Goal: Download file/media

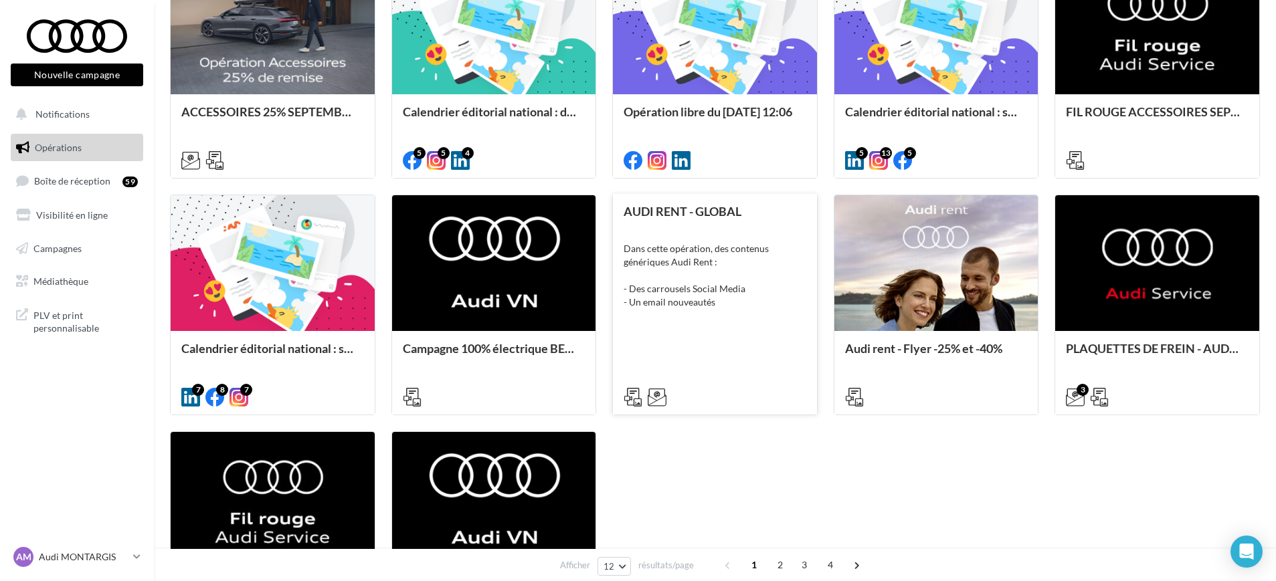
scroll to position [502, 0]
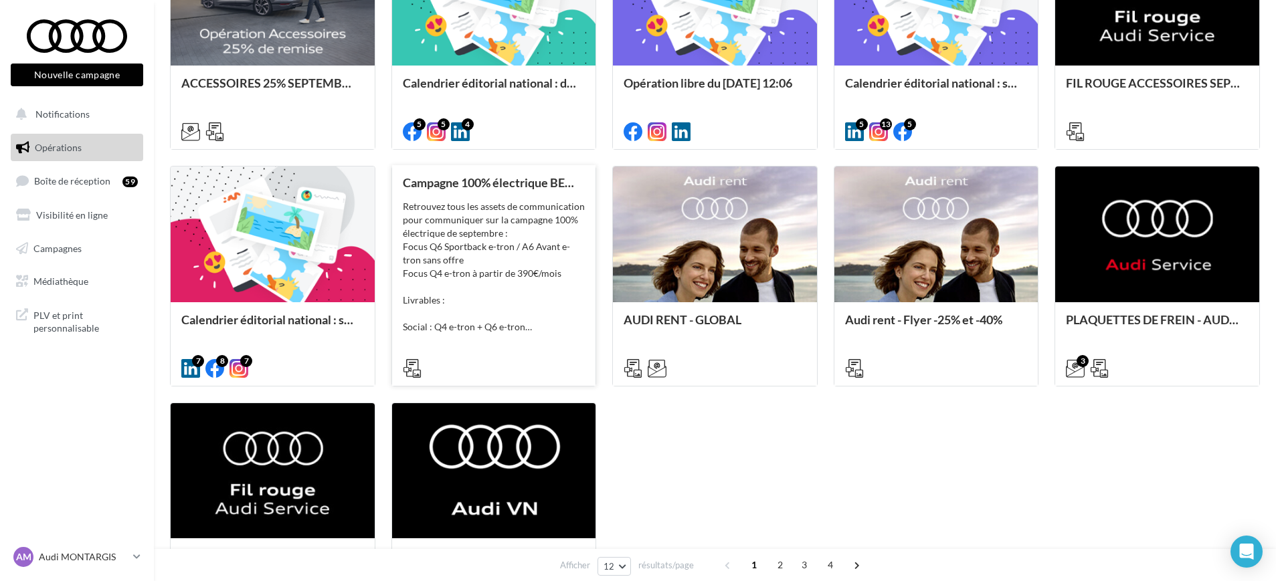
click at [423, 233] on div "Retrouvez tous les assets de communication pour communiquer sur la campagne 100…" at bounding box center [494, 267] width 183 height 134
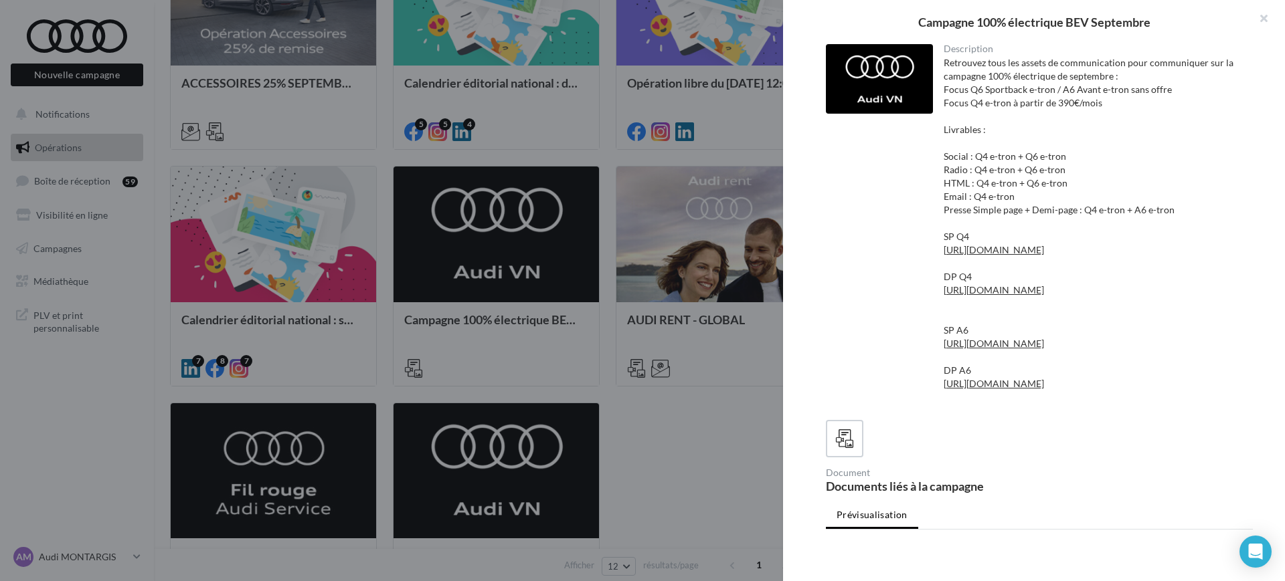
click at [598, 391] on div at bounding box center [642, 290] width 1285 height 581
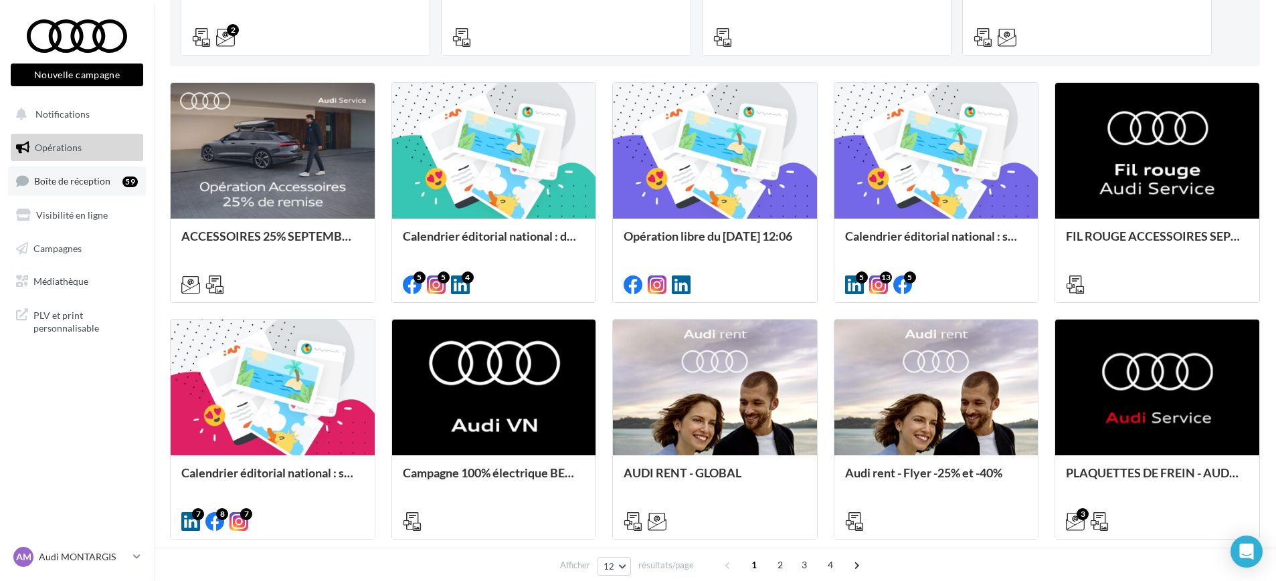
scroll to position [335, 0]
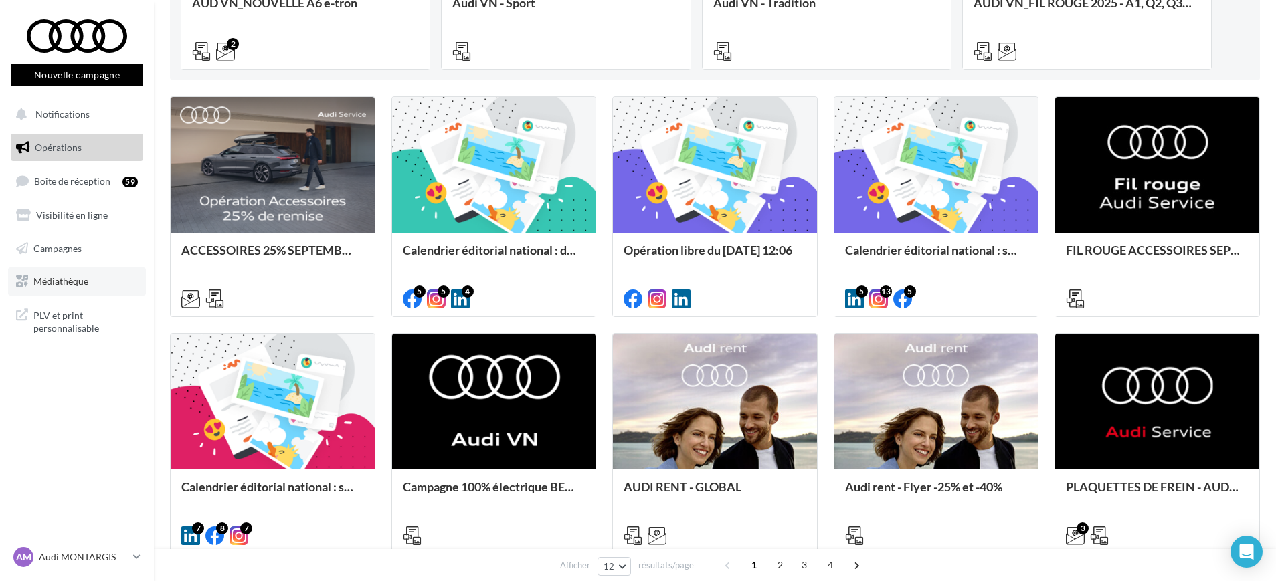
click at [73, 281] on span "Médiathèque" at bounding box center [60, 281] width 55 height 11
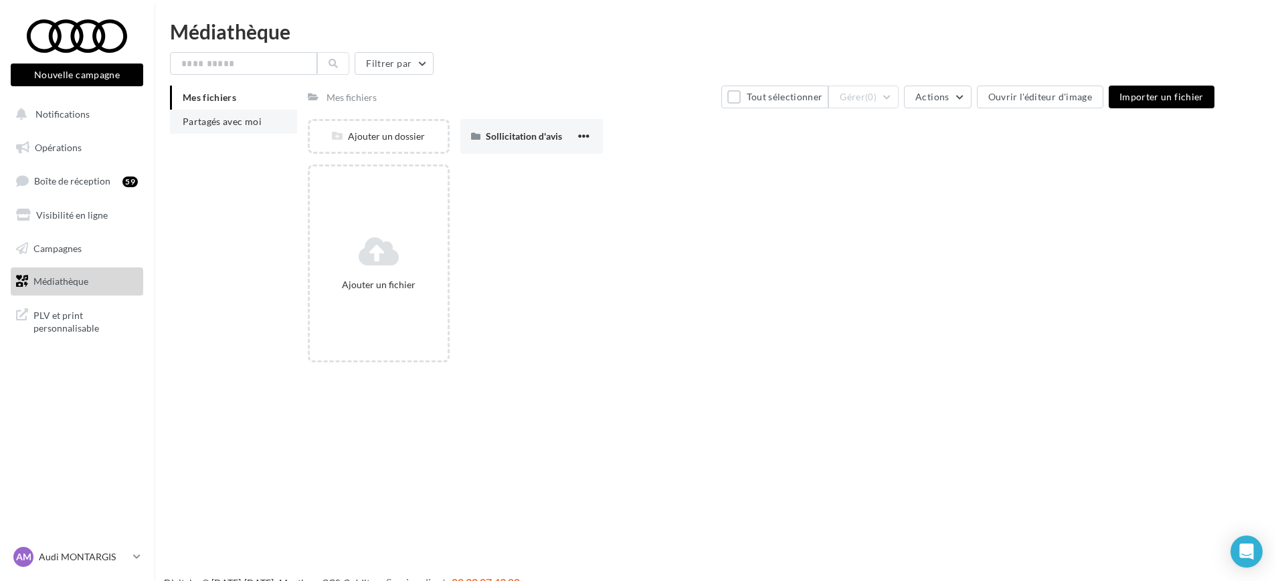
click at [241, 123] on span "Partagés avec moi" at bounding box center [222, 121] width 79 height 11
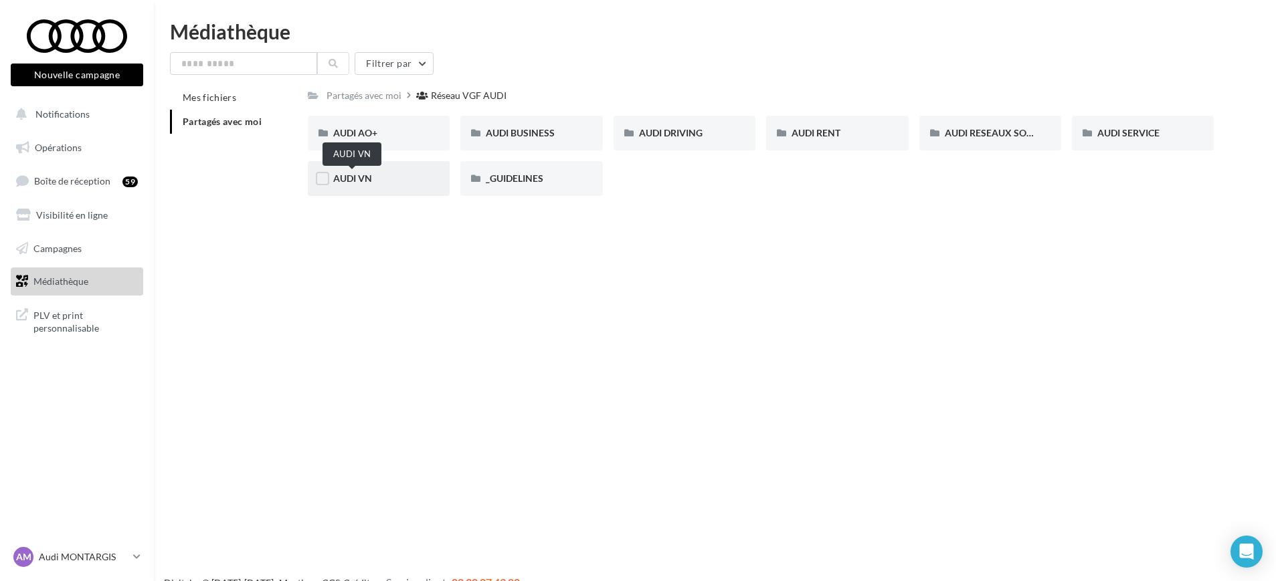
click at [344, 175] on span "AUDI VN" at bounding box center [352, 178] width 39 height 11
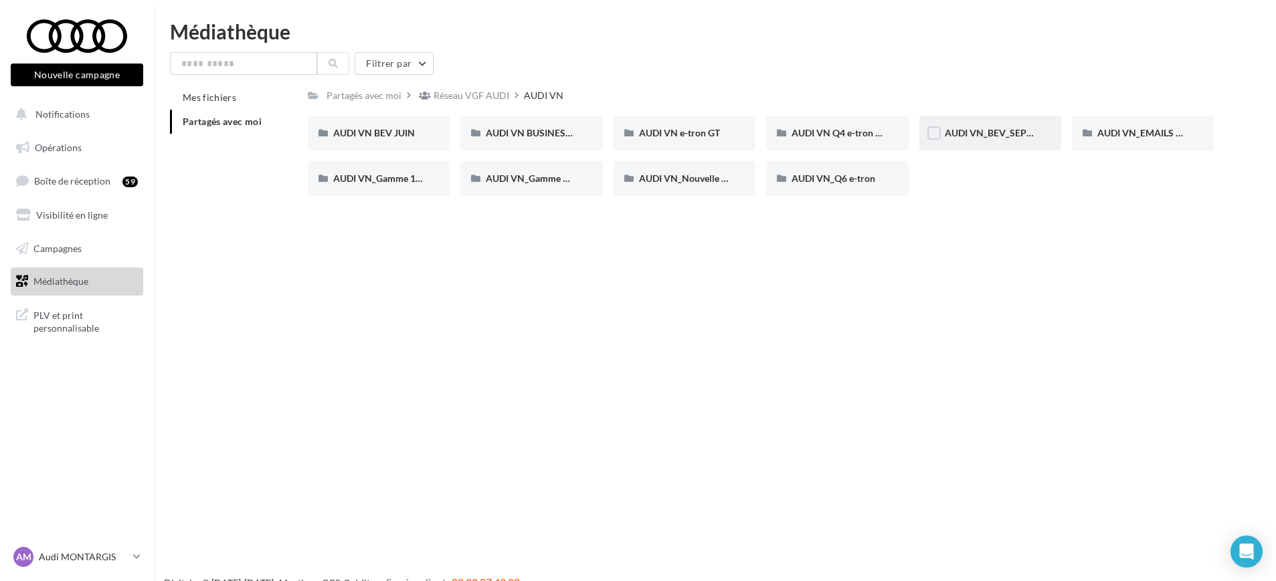
click at [1003, 138] on div "AUDI VN_BEV_SEPTEMBRE" at bounding box center [990, 132] width 91 height 13
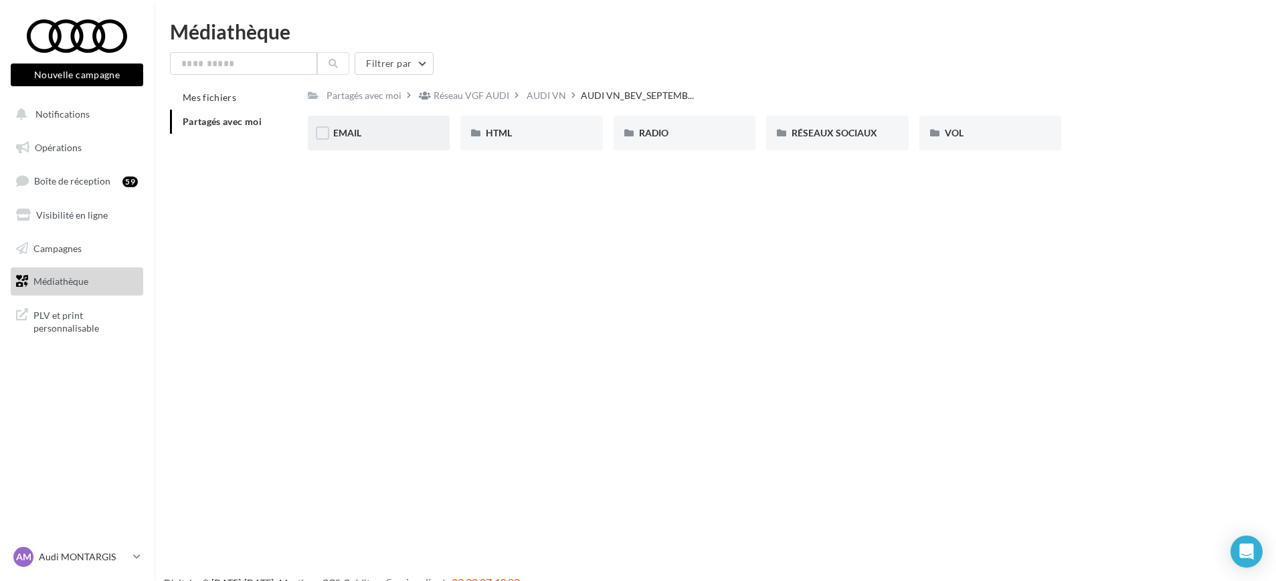
click at [367, 126] on div "EMAIL" at bounding box center [378, 132] width 91 height 13
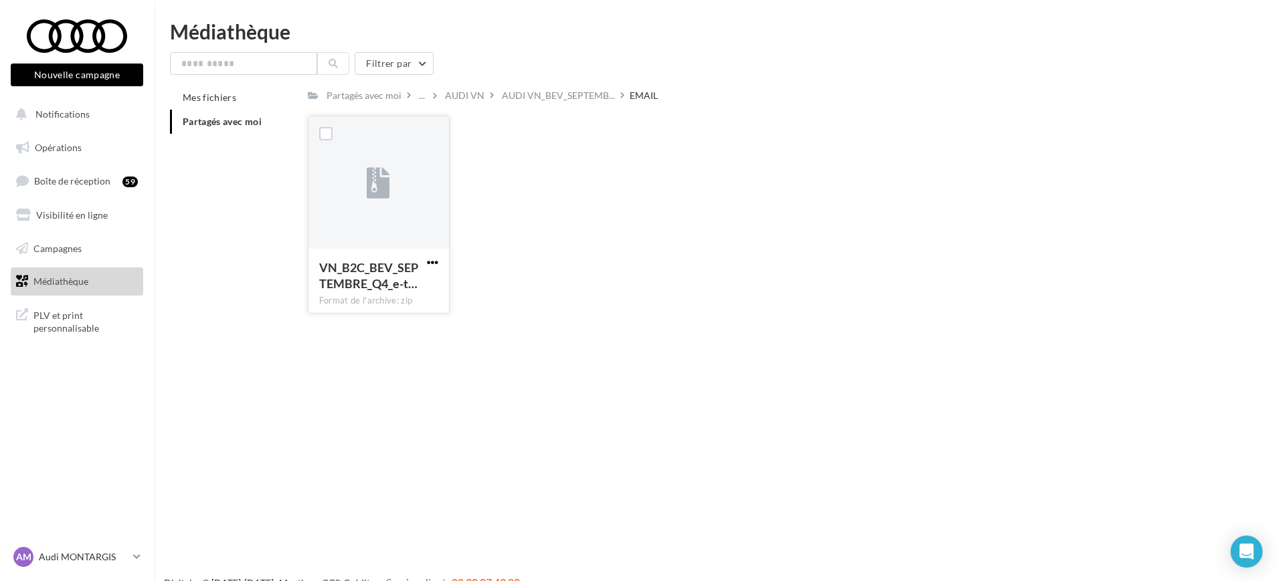
click at [438, 264] on span "button" at bounding box center [432, 262] width 11 height 11
click at [411, 290] on button "Télécharger" at bounding box center [374, 289] width 134 height 35
click at [549, 101] on span "AUDI VN_BEV_SEPTEMB..." at bounding box center [558, 95] width 113 height 13
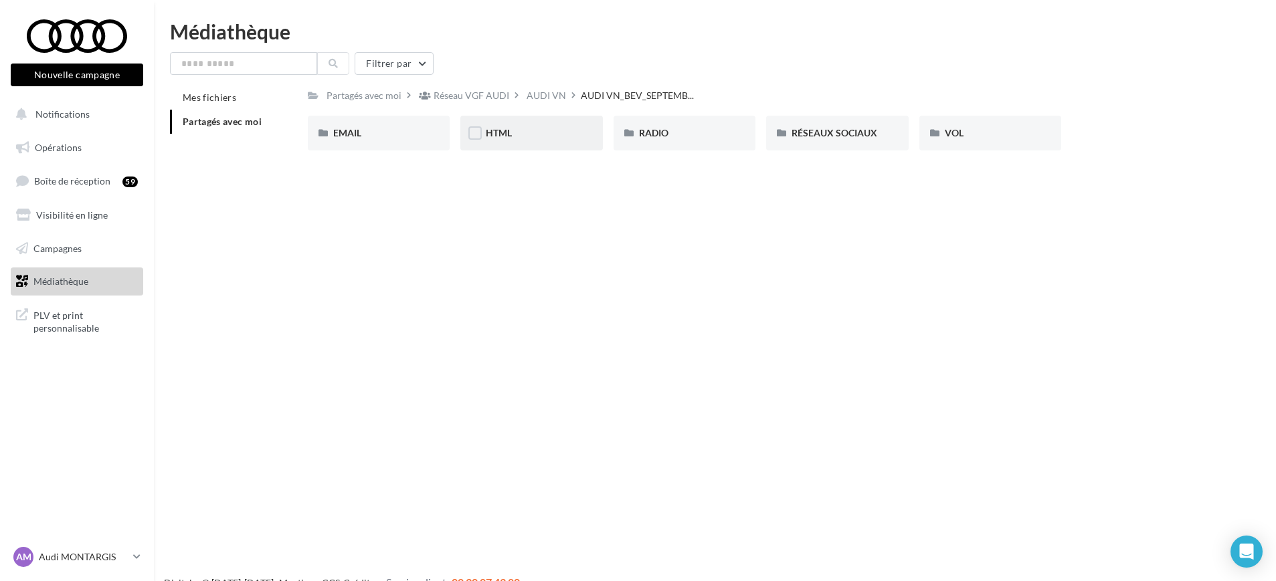
click at [486, 134] on span "HTML" at bounding box center [499, 132] width 26 height 11
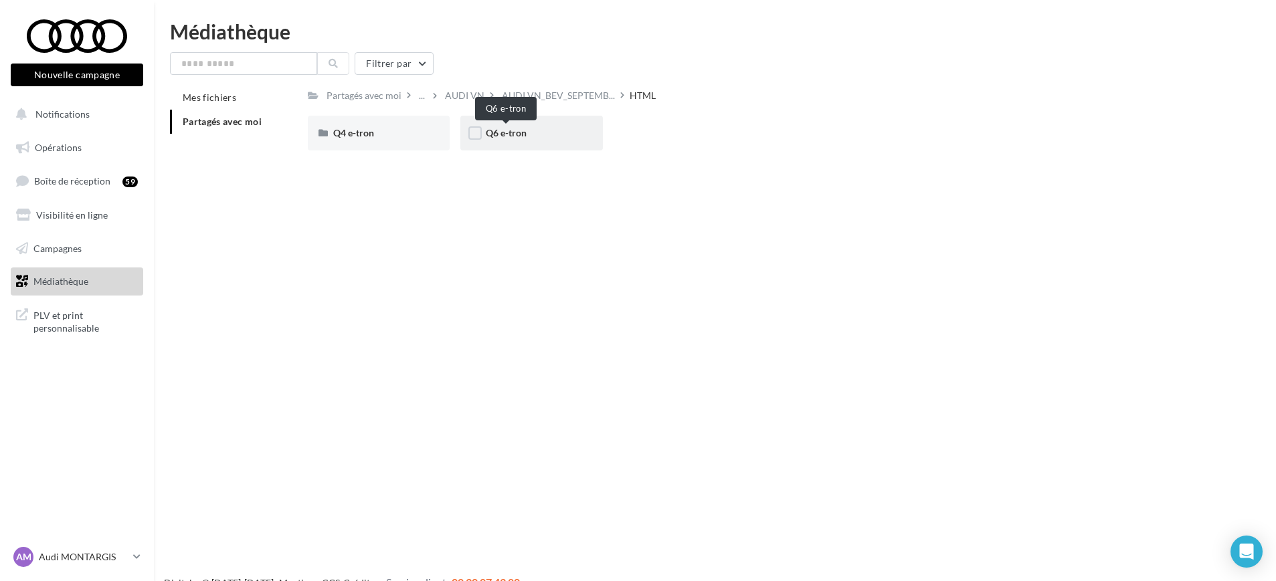
click at [503, 134] on span "Q6 e-tron" at bounding box center [506, 132] width 41 height 11
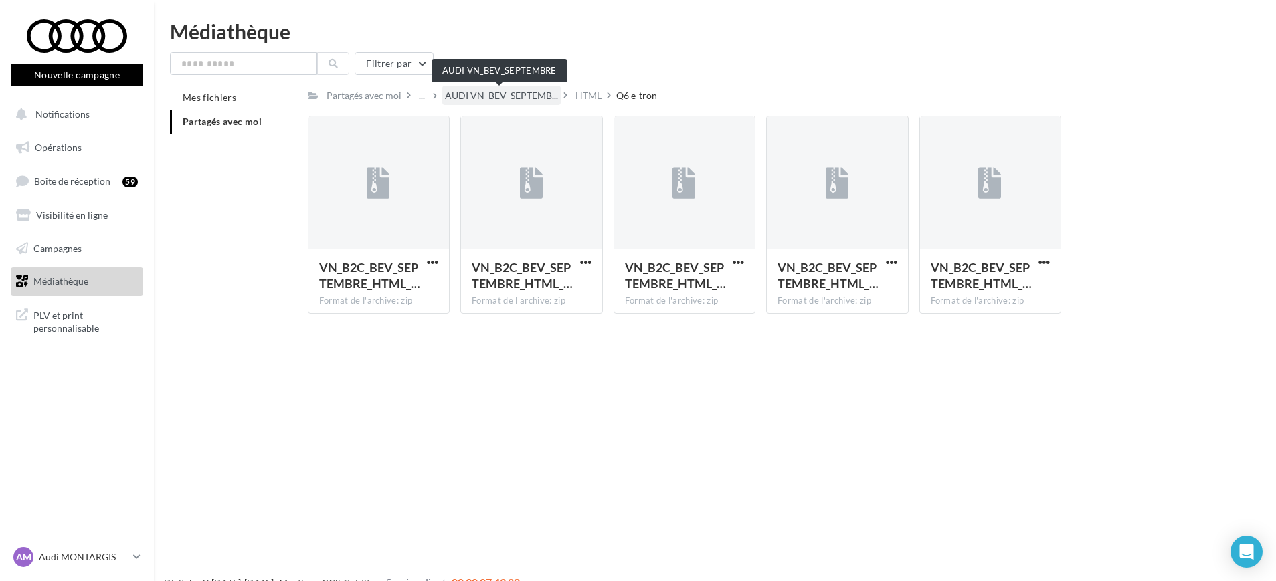
click at [507, 92] on span "AUDI VN_BEV_SEPTEMB..." at bounding box center [501, 95] width 113 height 13
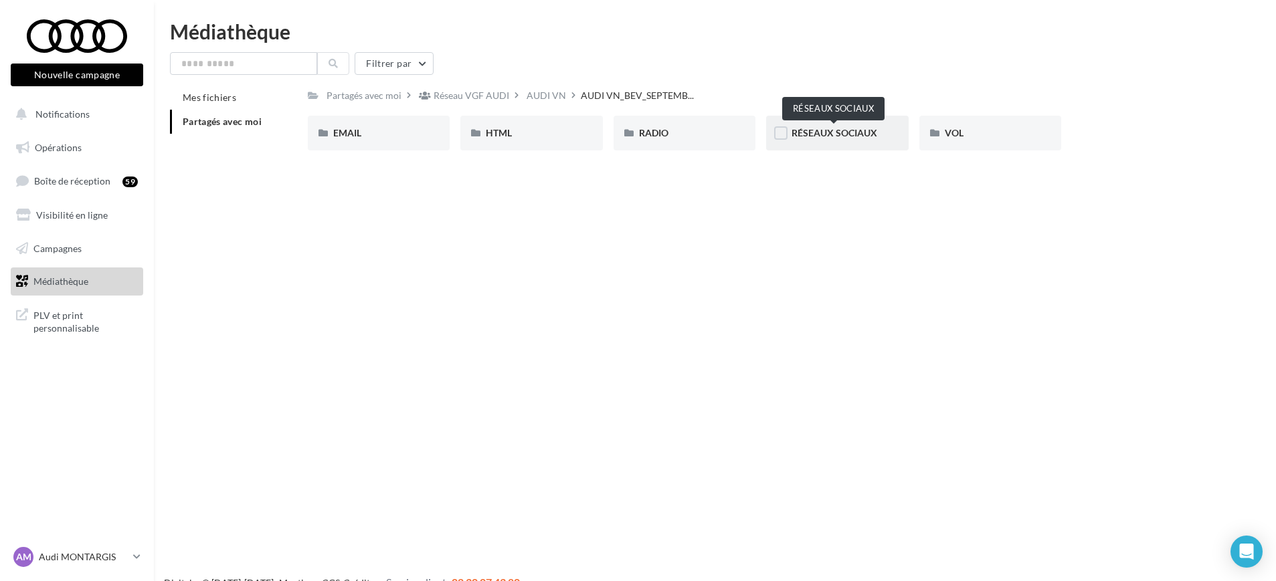
click at [866, 138] on span "RÉSEAUX SOCIAUX" at bounding box center [834, 132] width 86 height 11
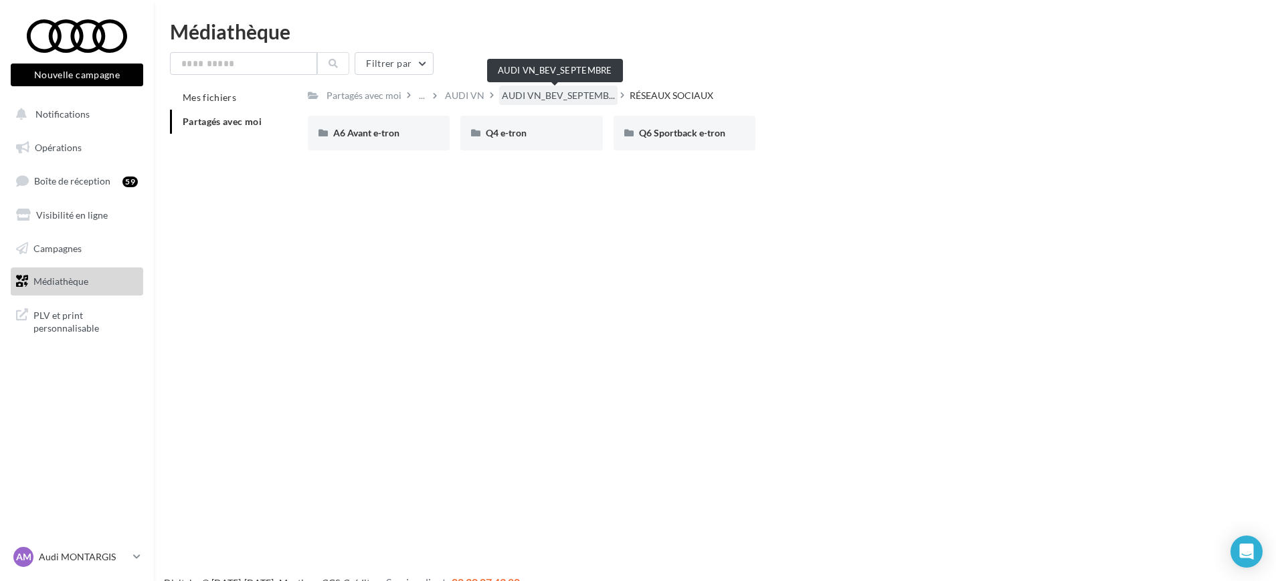
click at [567, 92] on span "AUDI VN_BEV_SEPTEMB..." at bounding box center [558, 95] width 113 height 13
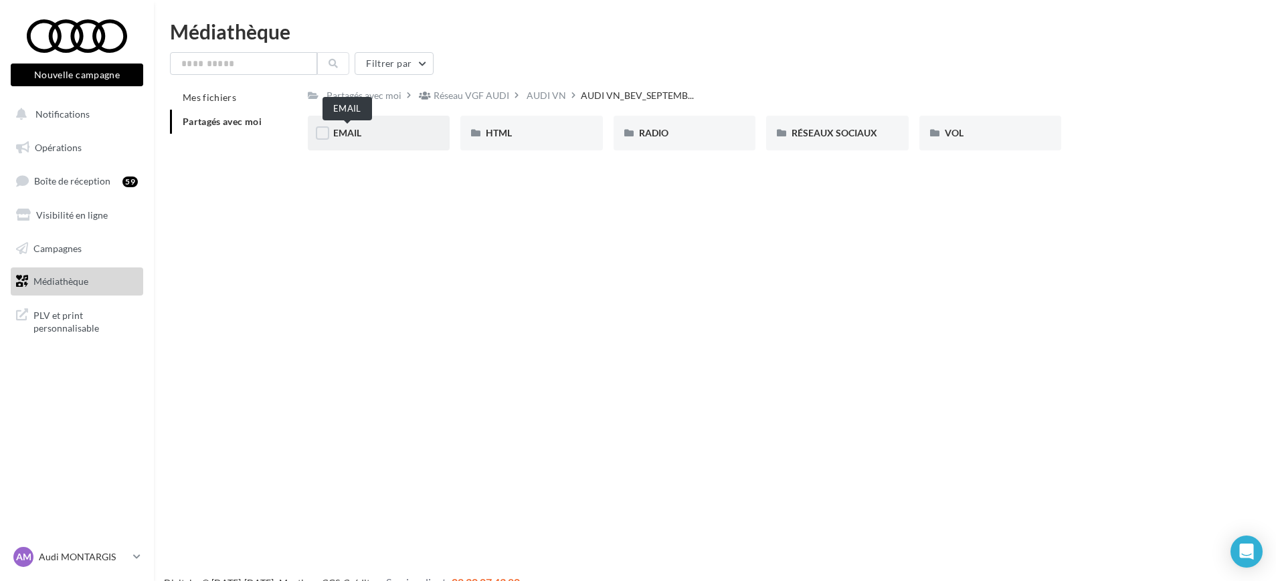
click at [359, 138] on span "EMAIL" at bounding box center [347, 132] width 28 height 11
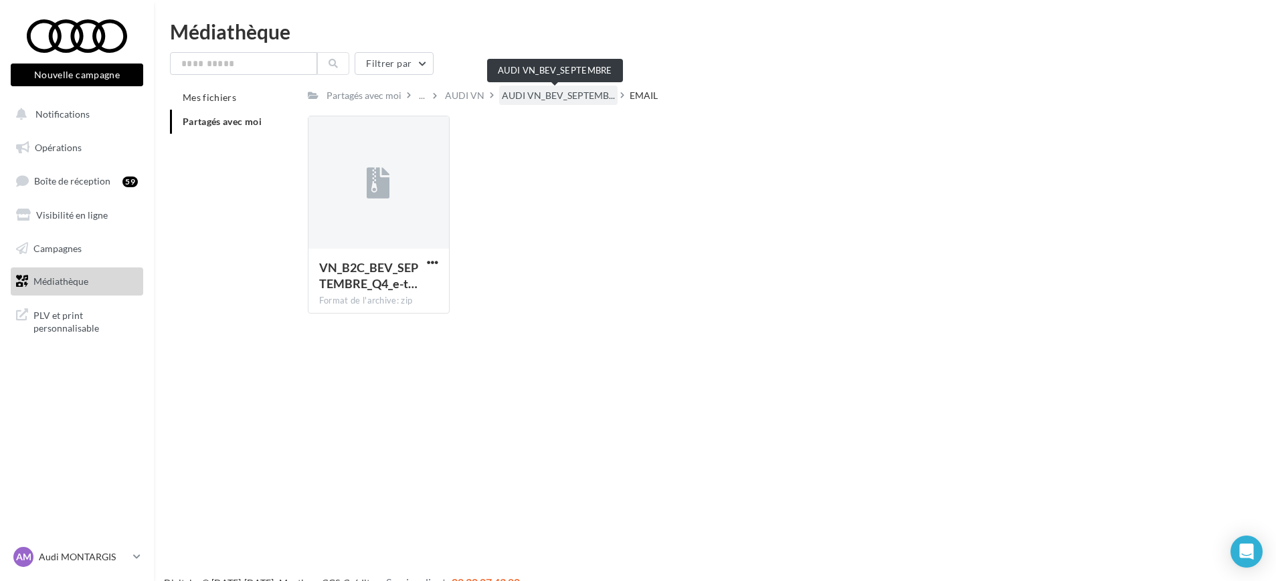
click at [577, 95] on span "AUDI VN_BEV_SEPTEMB..." at bounding box center [558, 95] width 113 height 13
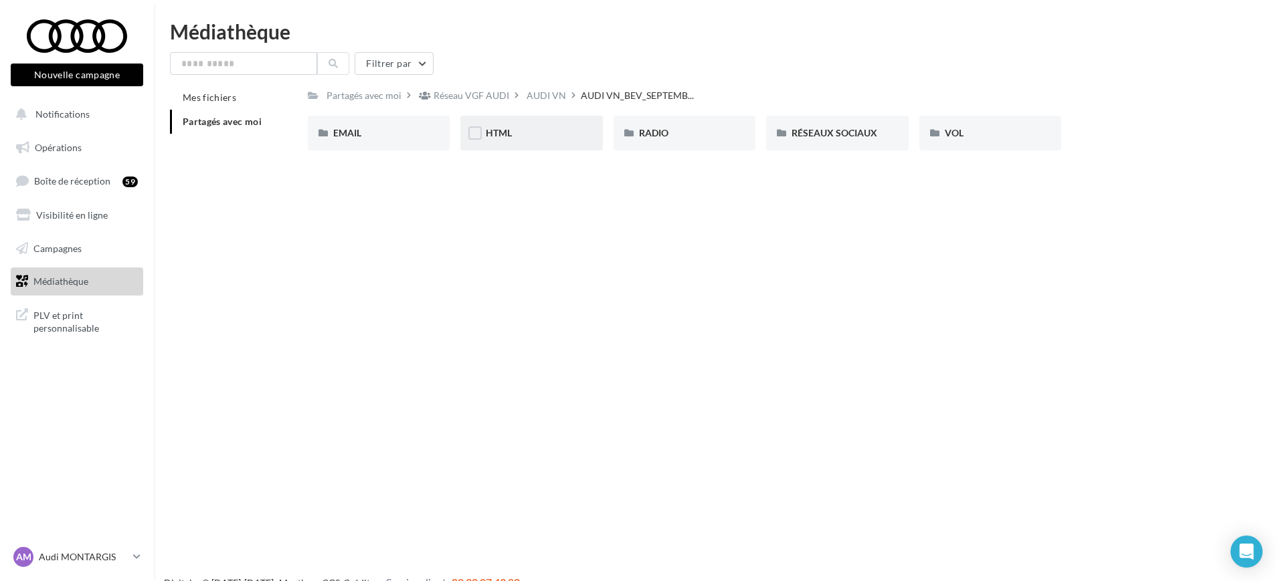
click at [514, 134] on div "HTML" at bounding box center [531, 132] width 91 height 13
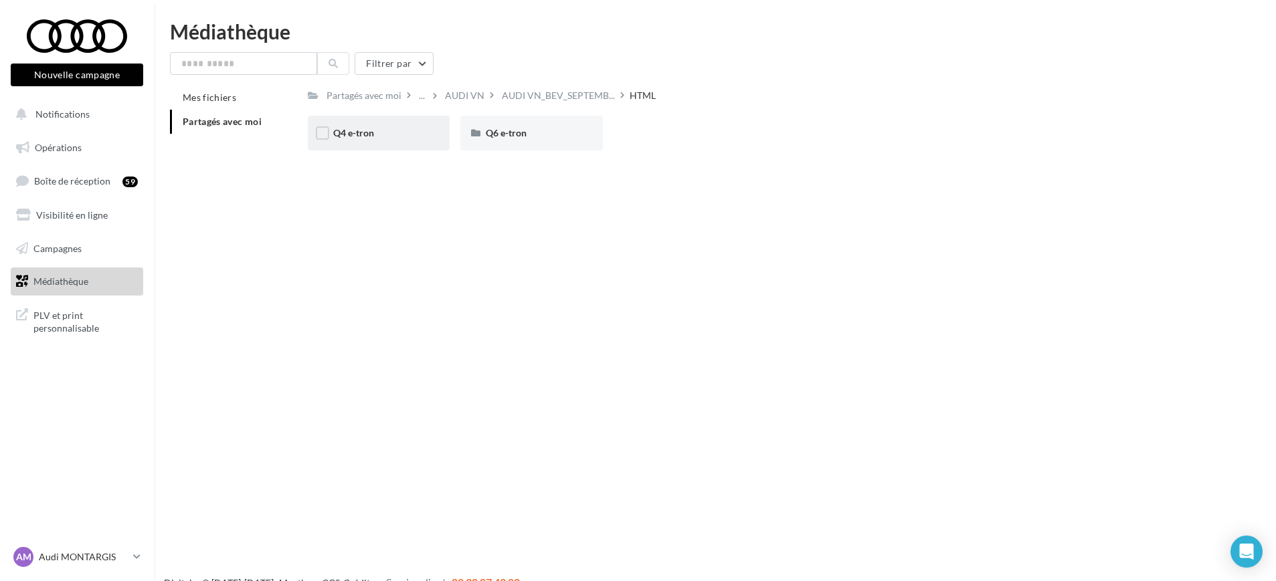
click at [367, 138] on div "Q4 e-tron" at bounding box center [378, 132] width 91 height 13
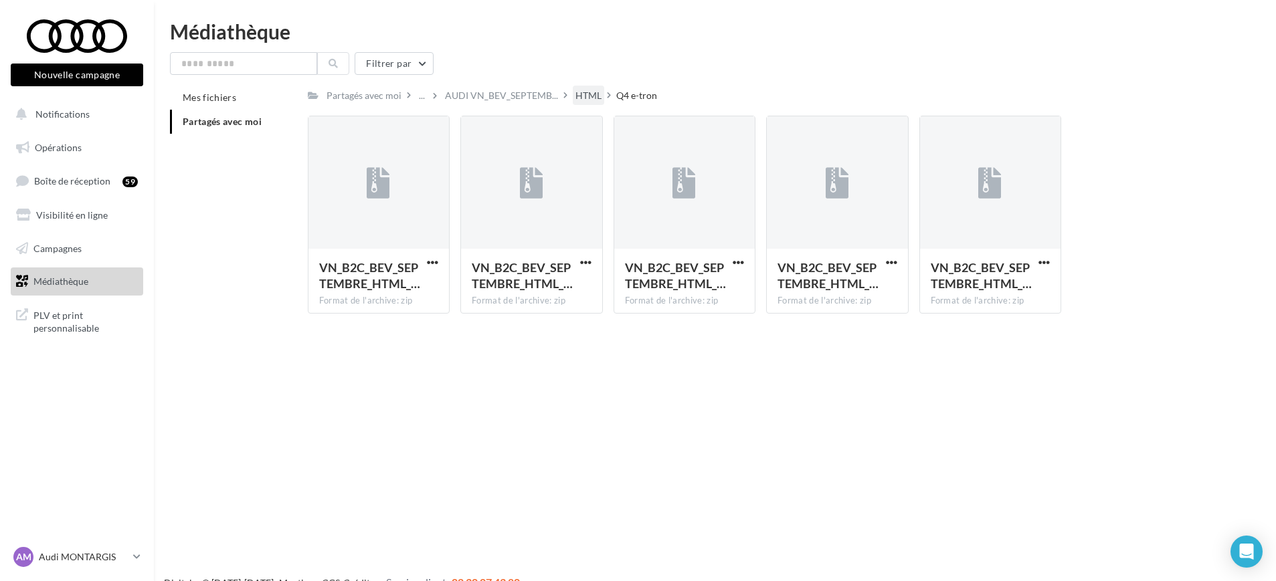
click at [575, 96] on div "HTML" at bounding box center [588, 95] width 26 height 13
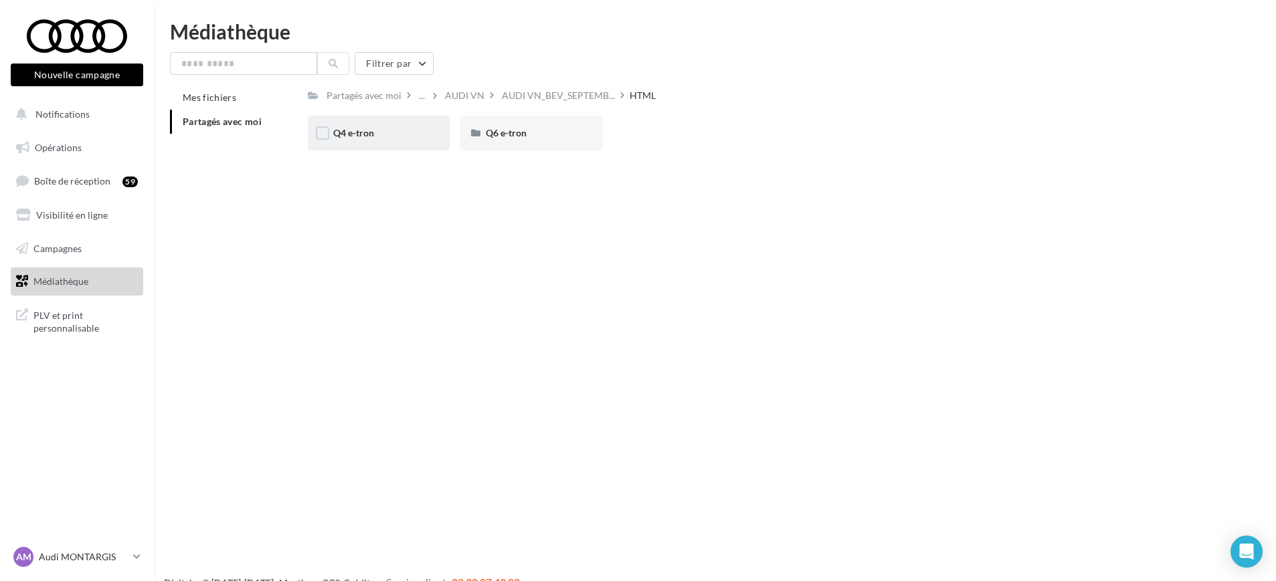
click at [379, 127] on div "Q4 e-tron" at bounding box center [378, 132] width 91 height 13
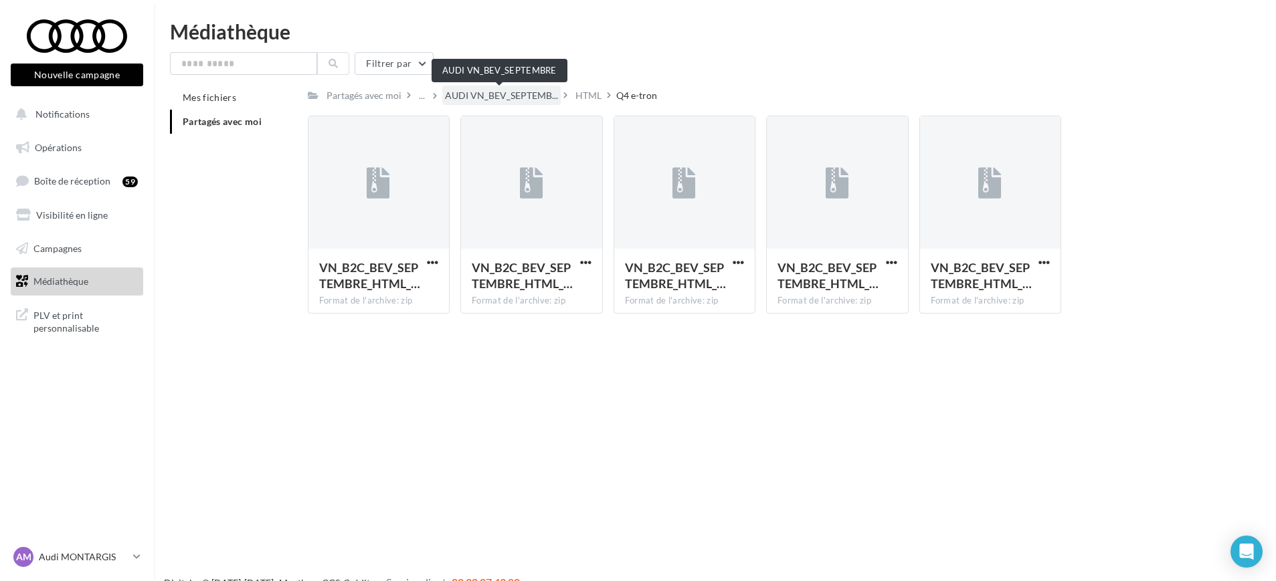
click at [514, 97] on span "AUDI VN_BEV_SEPTEMB..." at bounding box center [501, 95] width 113 height 13
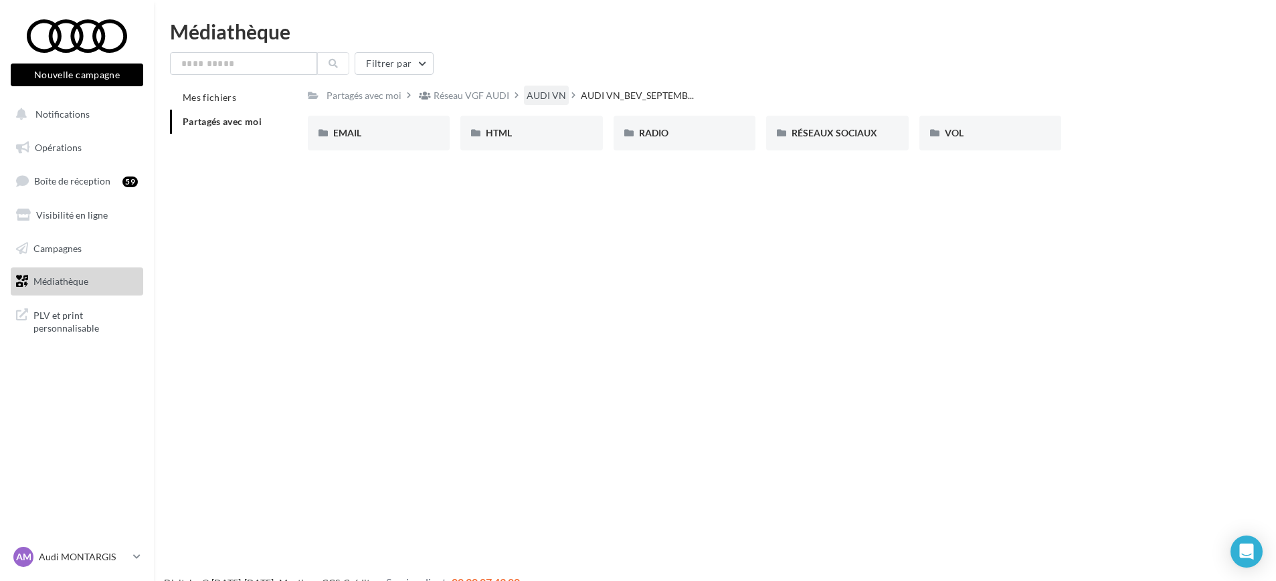
click at [555, 89] on div "AUDI VN" at bounding box center [546, 95] width 39 height 13
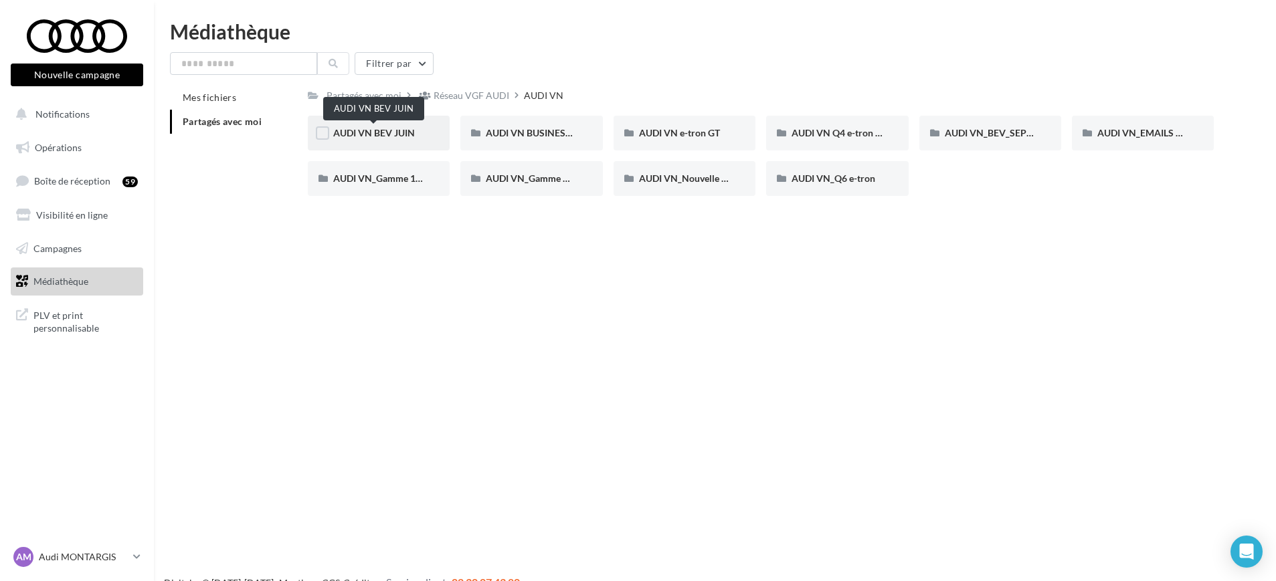
click at [383, 127] on span "AUDI VN BEV JUIN" at bounding box center [374, 132] width 82 height 11
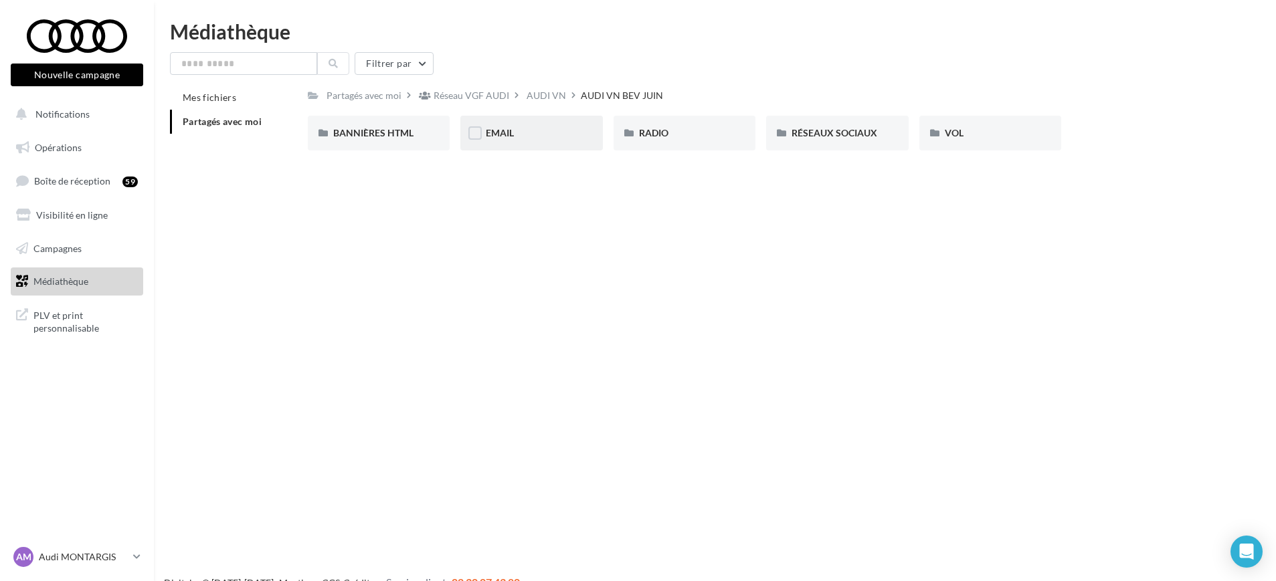
click at [490, 123] on div "EMAIL" at bounding box center [531, 133] width 142 height 35
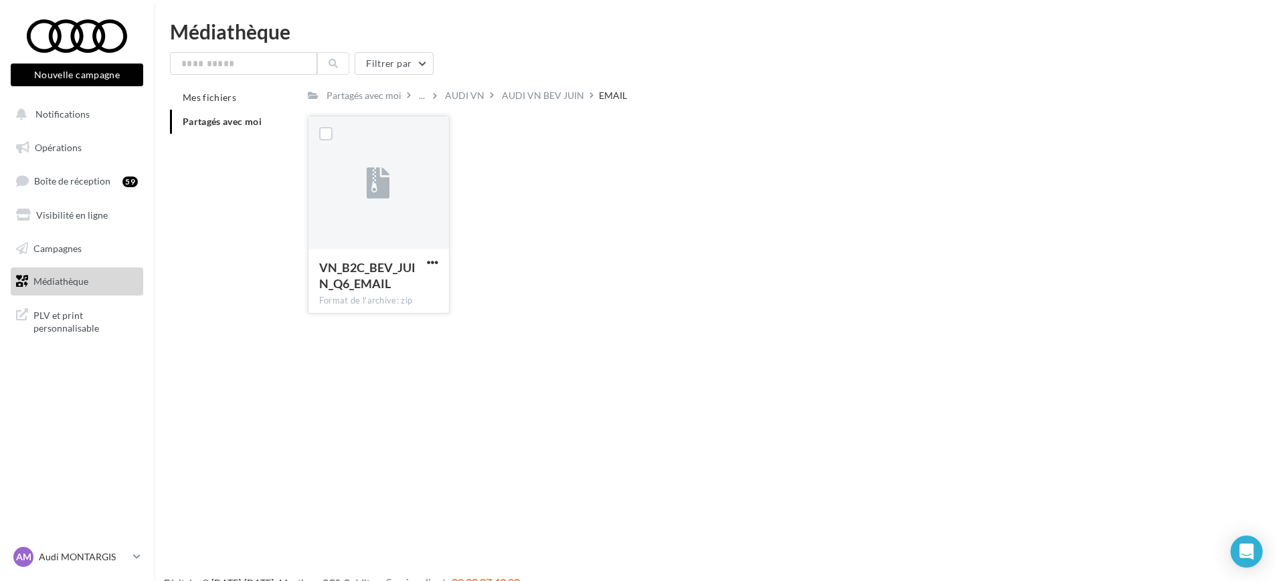
click at [432, 256] on div at bounding box center [432, 262] width 17 height 13
click at [430, 257] on span "button" at bounding box center [432, 262] width 11 height 11
click at [402, 288] on button "Télécharger" at bounding box center [374, 289] width 134 height 35
click at [538, 87] on div "AUDI VN BEV JUIN" at bounding box center [543, 95] width 88 height 19
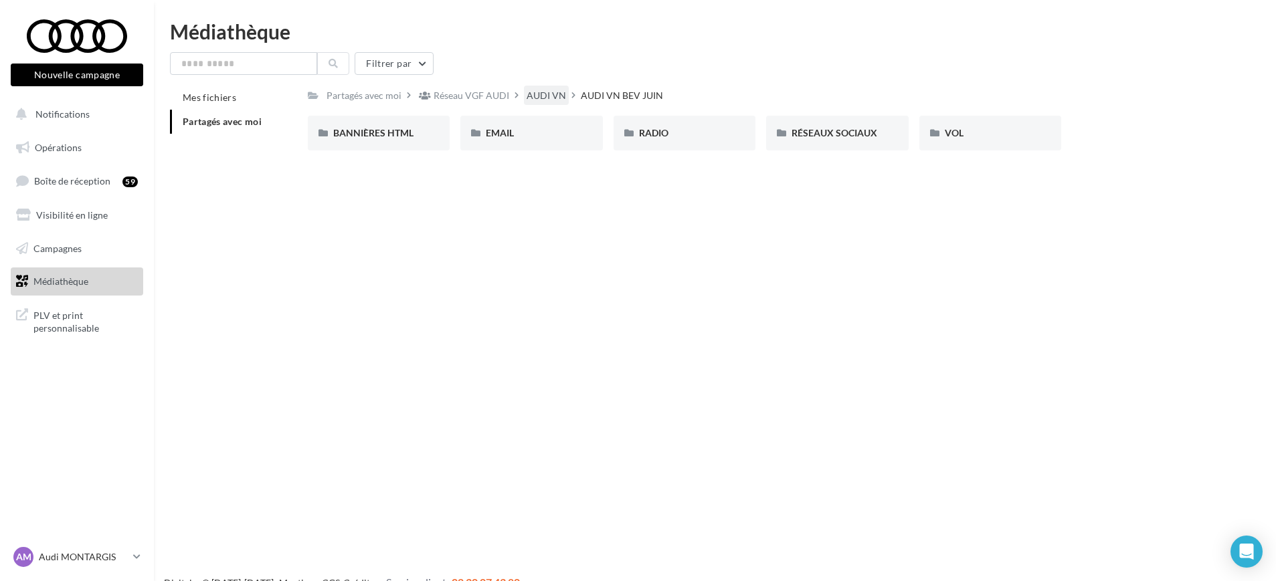
click at [539, 92] on div "AUDI VN" at bounding box center [546, 95] width 39 height 13
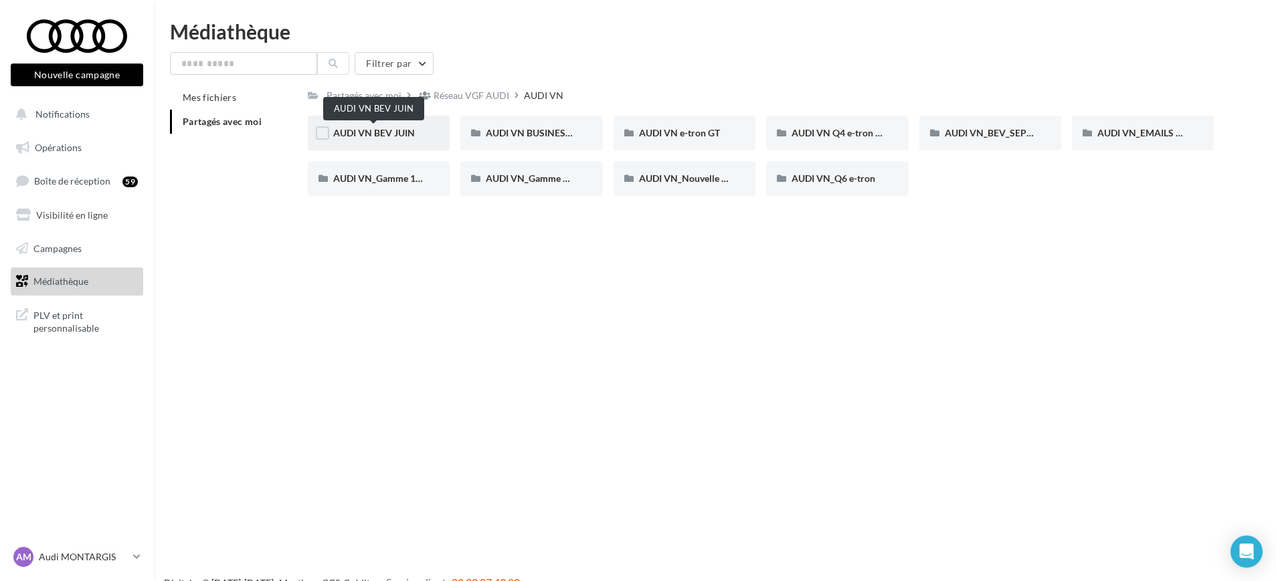
click at [394, 134] on span "AUDI VN BEV JUIN" at bounding box center [374, 132] width 82 height 11
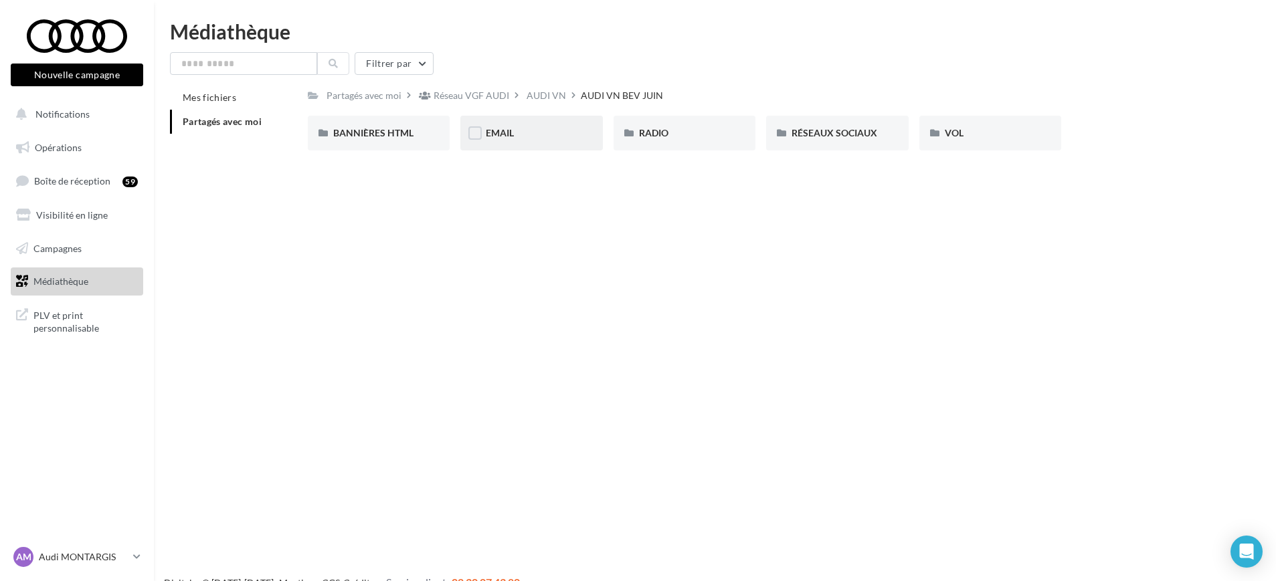
click at [497, 124] on div "EMAIL" at bounding box center [531, 133] width 142 height 35
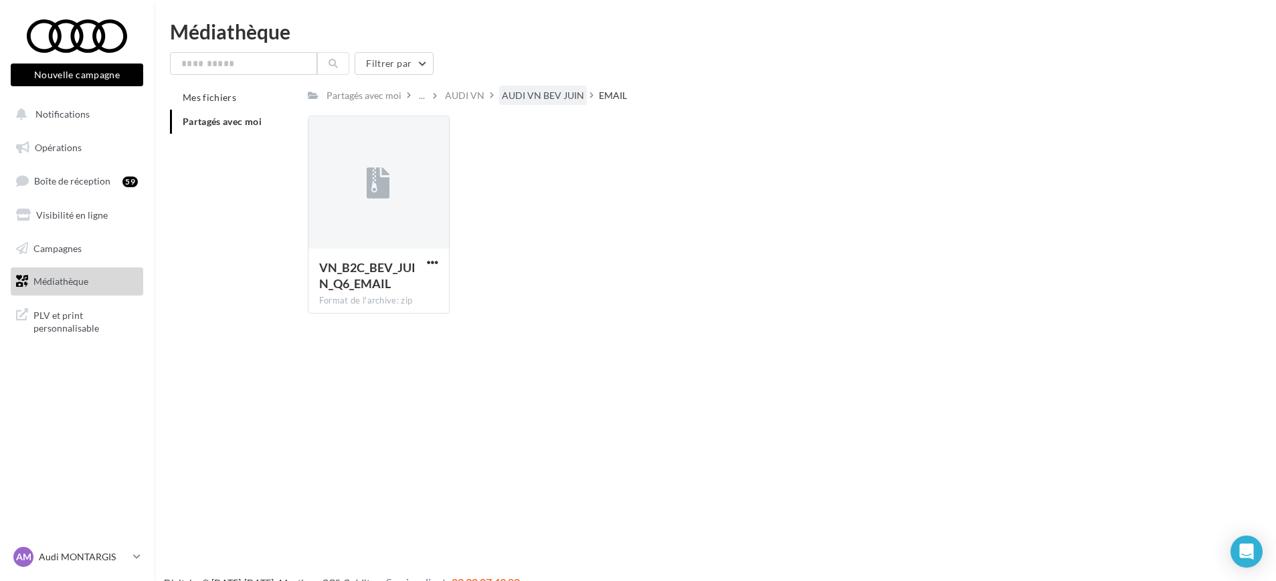
click at [543, 92] on div "AUDI VN BEV JUIN" at bounding box center [543, 95] width 82 height 13
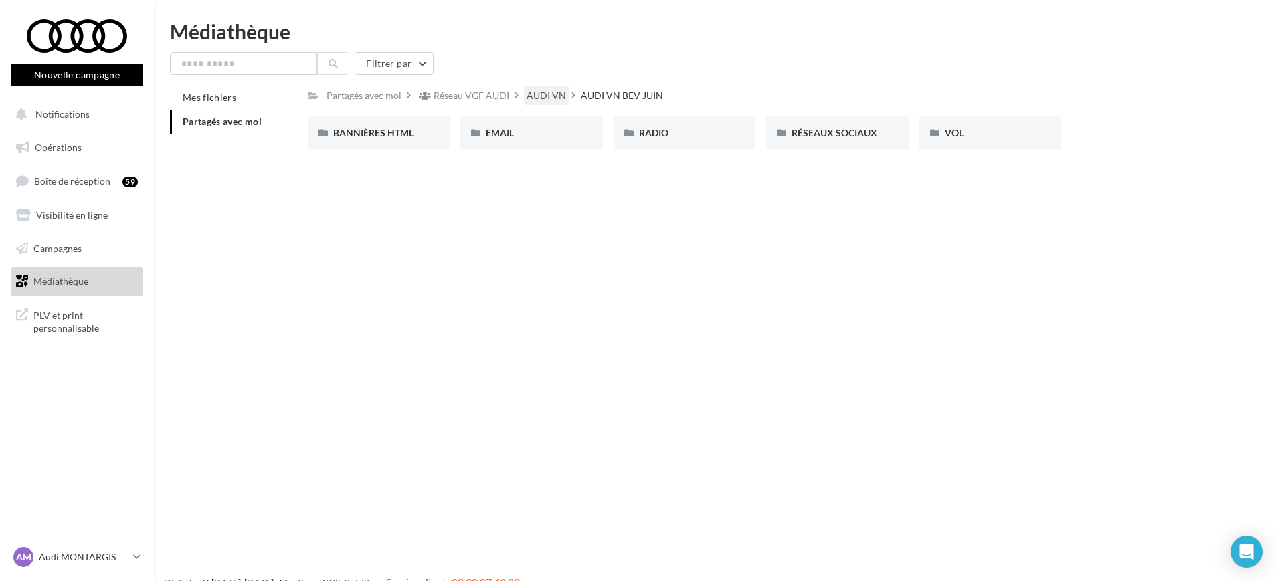
click at [541, 93] on div "AUDI VN" at bounding box center [546, 95] width 39 height 13
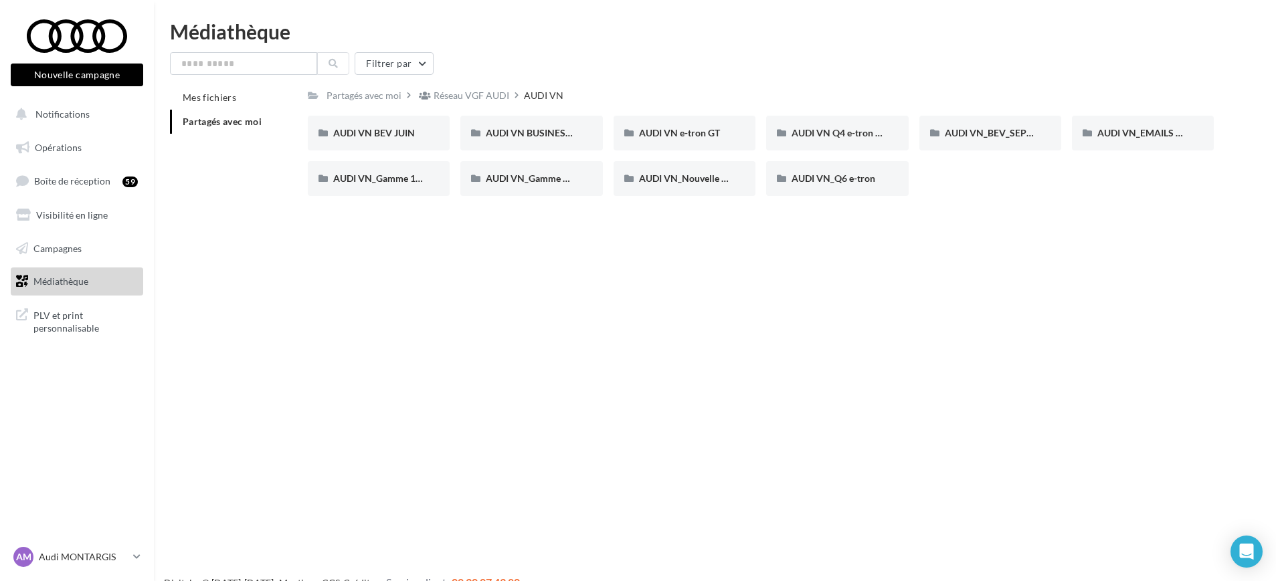
drag, startPoint x: 973, startPoint y: 138, endPoint x: 1009, endPoint y: 173, distance: 50.1
click at [1000, 172] on div "AUDI VN BEV JUIN AUDI VN BEV JUIN AUDI VN BUSINESS JUIN VN JPO AUDI VN BUSINESS…" at bounding box center [766, 161] width 917 height 91
click at [959, 132] on span "AUDI VN_BEV_SEPTEMBRE" at bounding box center [1004, 132] width 118 height 11
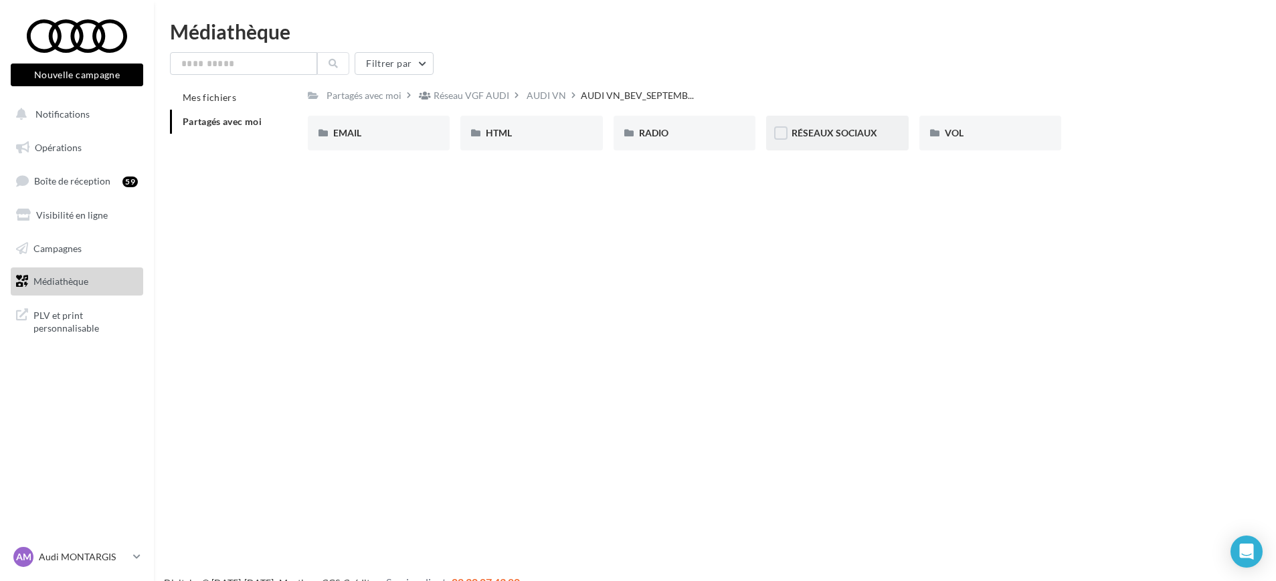
click at [860, 132] on span "RÉSEAUX SOCIAUX" at bounding box center [834, 132] width 86 height 11
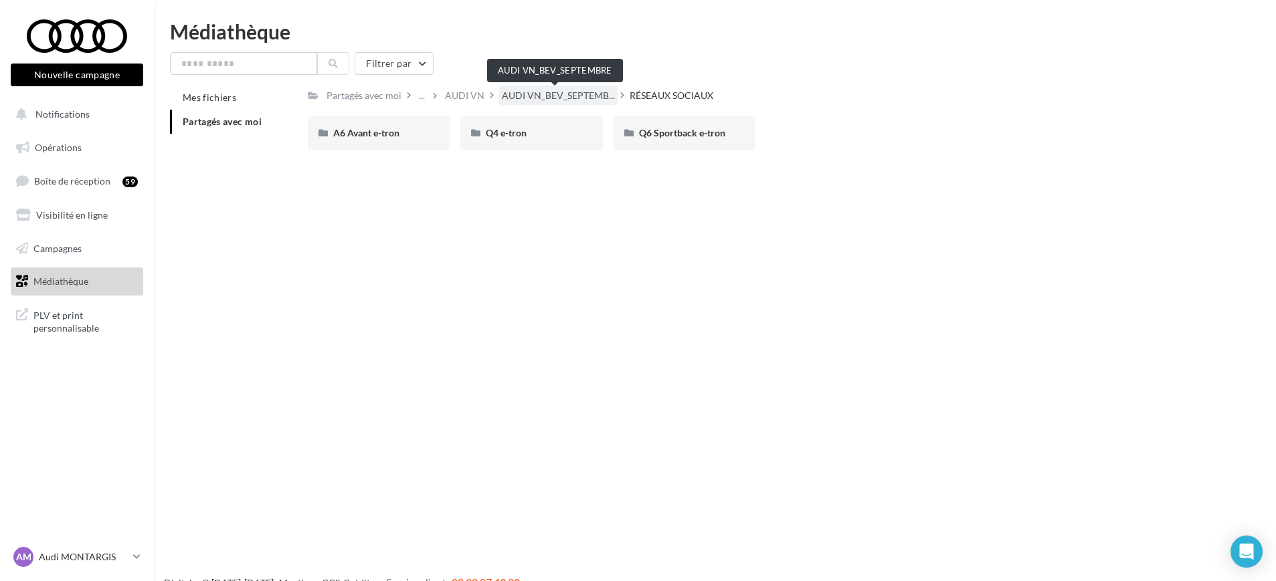
click at [569, 92] on span "AUDI VN_BEV_SEPTEMB..." at bounding box center [558, 95] width 113 height 13
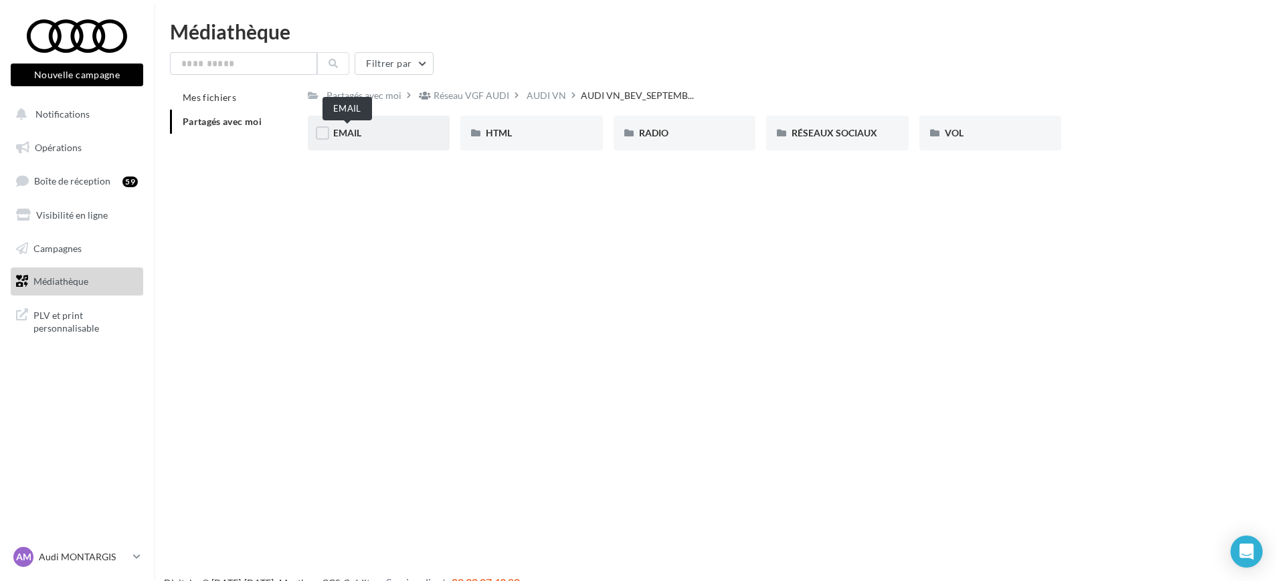
click at [351, 131] on span "EMAIL" at bounding box center [347, 132] width 28 height 11
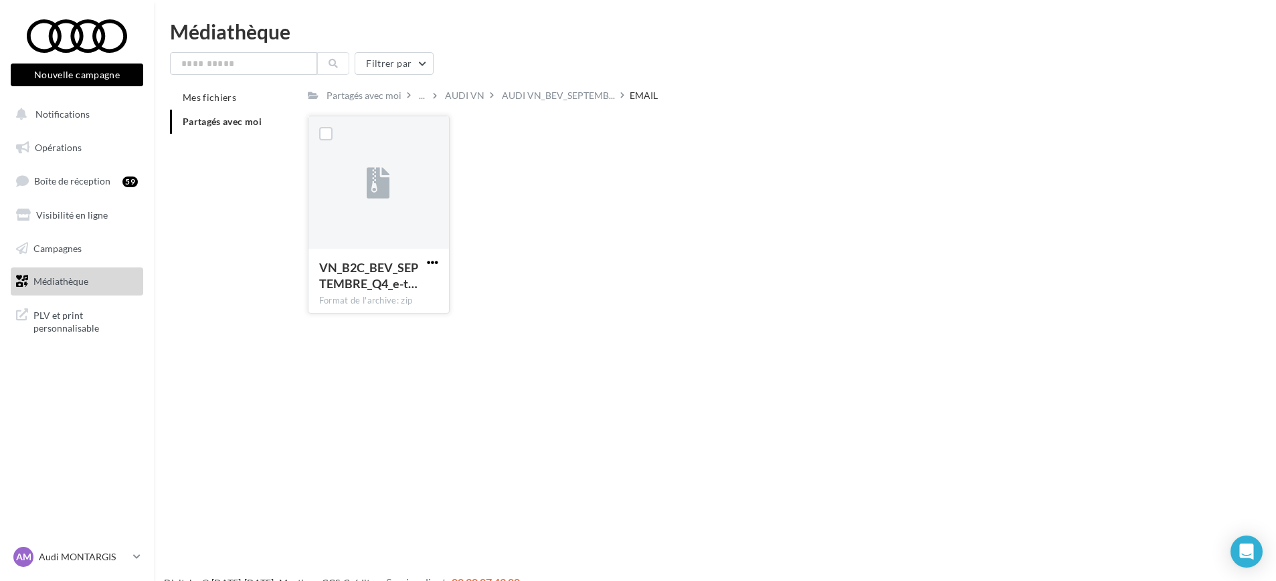
click at [431, 264] on span "button" at bounding box center [432, 262] width 11 height 11
click at [572, 89] on span "AUDI VN_BEV_SEPTEMB..." at bounding box center [558, 95] width 113 height 13
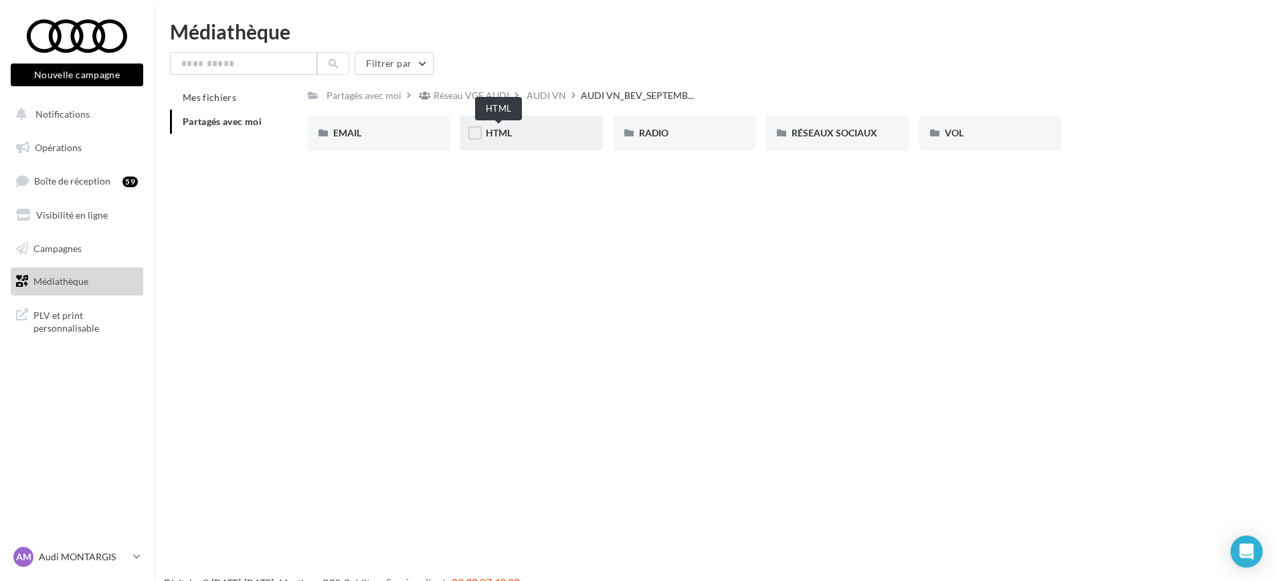
click at [488, 131] on span "HTML" at bounding box center [499, 132] width 26 height 11
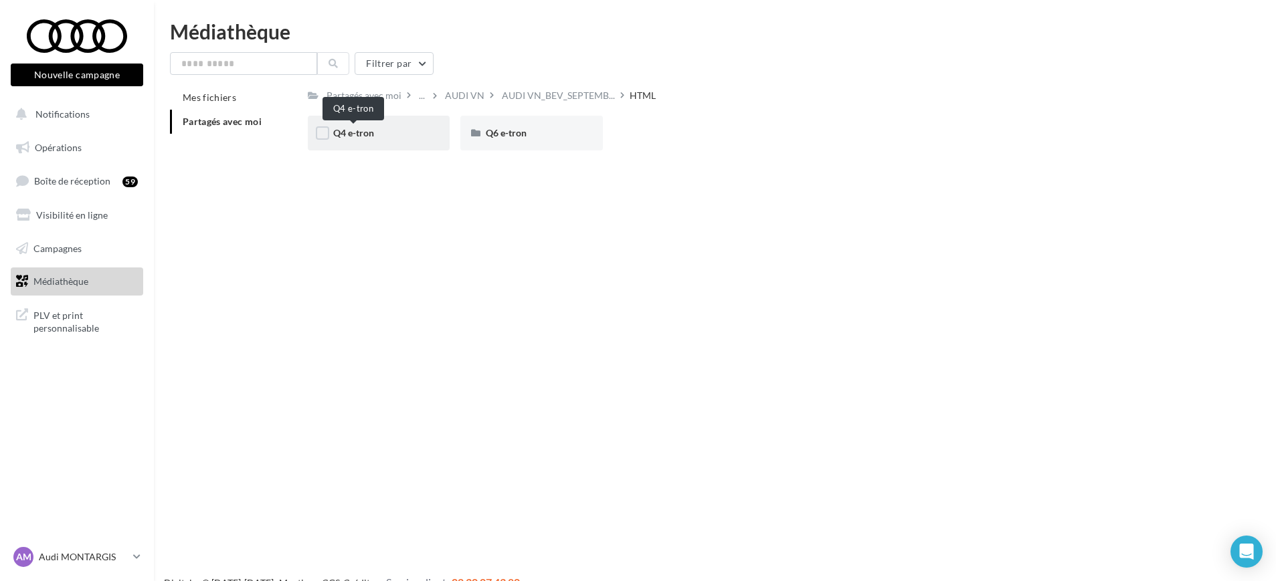
click at [355, 132] on span "Q4 e-tron" at bounding box center [353, 132] width 41 height 11
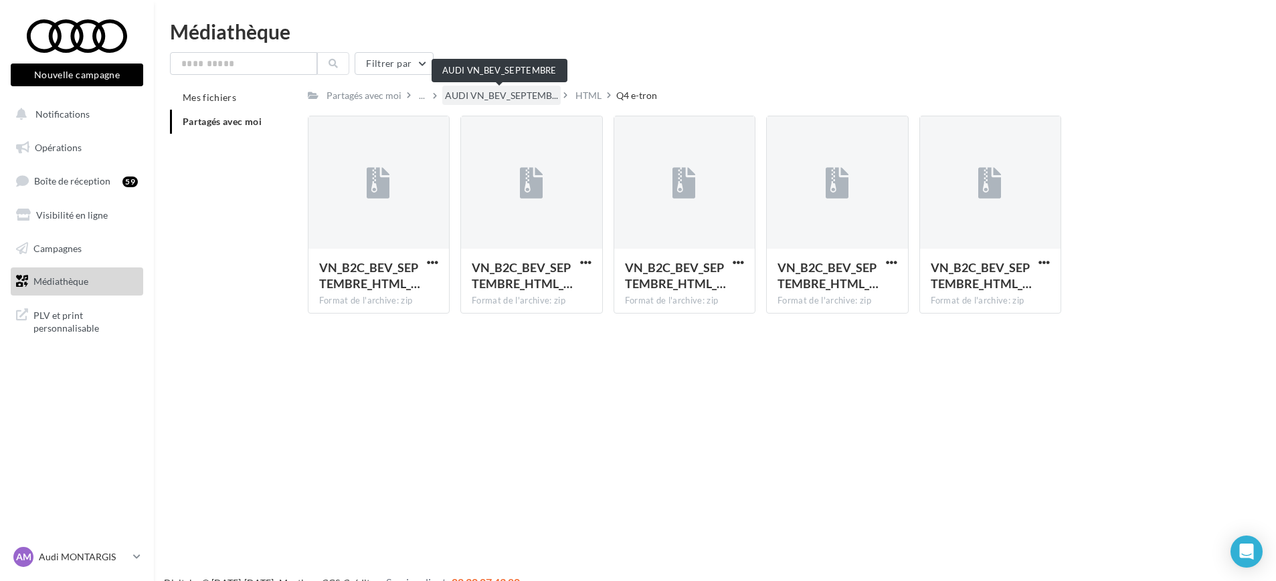
click at [481, 92] on span "AUDI VN_BEV_SEPTEMB..." at bounding box center [501, 95] width 113 height 13
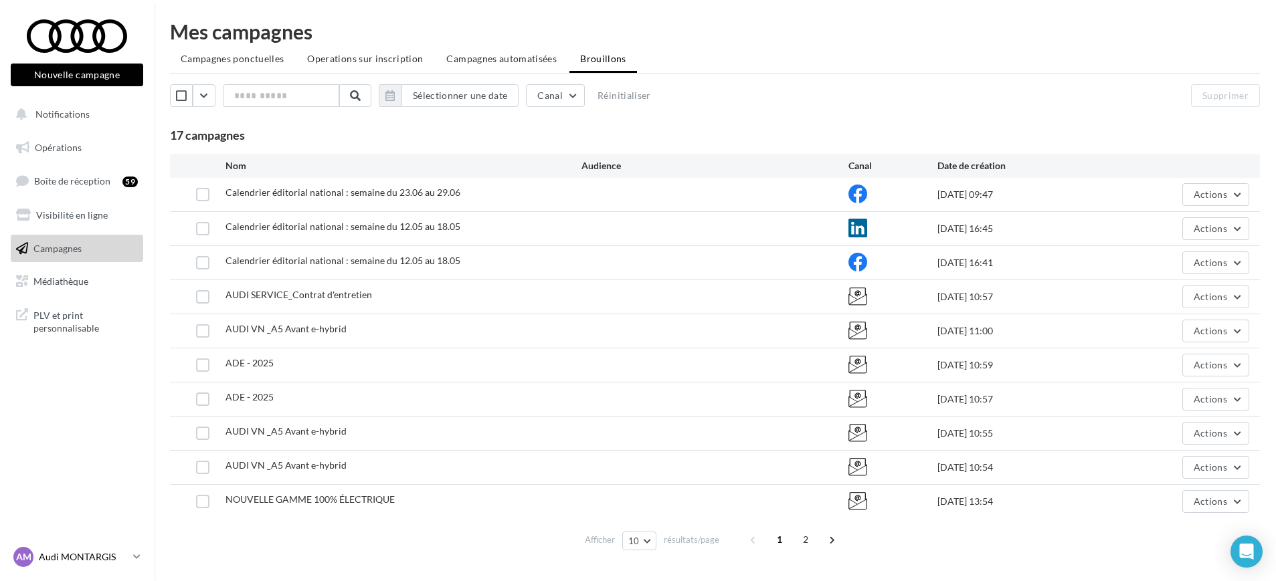
click at [112, 564] on div "AM Audi MONTARGIS audi-mont-adufl" at bounding box center [70, 557] width 114 height 20
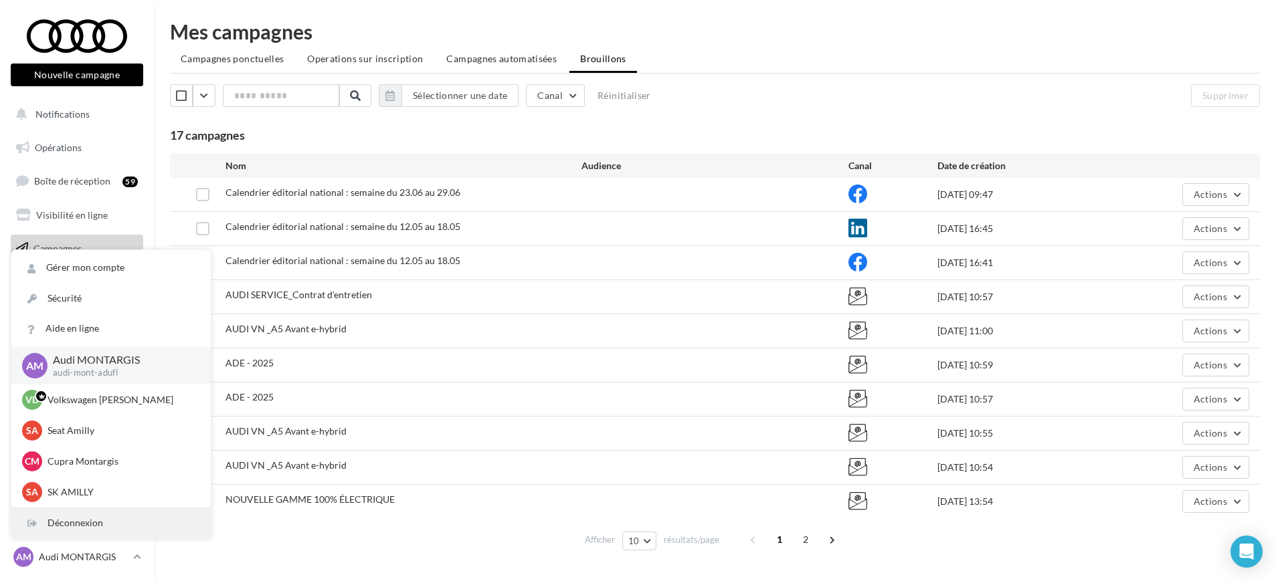
click at [110, 527] on div "Déconnexion" at bounding box center [110, 523] width 199 height 30
